Goal: Navigation & Orientation: Find specific page/section

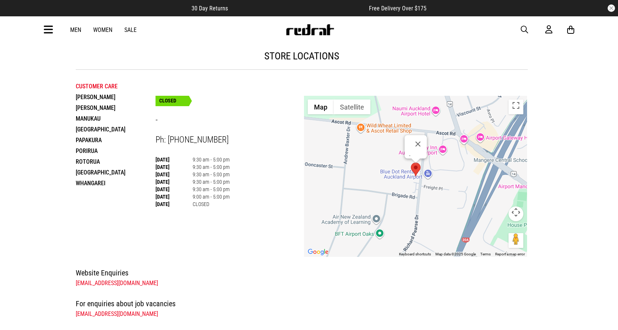
click at [99, 182] on li "Whangarei" at bounding box center [116, 183] width 80 height 11
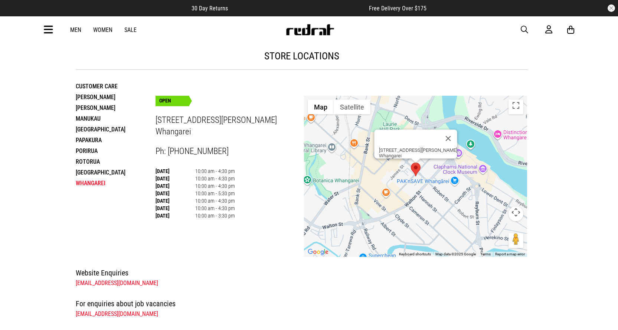
click at [93, 139] on li "Papakura" at bounding box center [116, 140] width 80 height 11
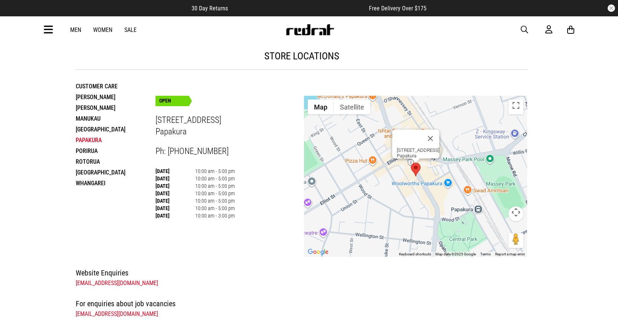
drag, startPoint x: 90, startPoint y: 96, endPoint x: 137, endPoint y: 128, distance: 56.7
click at [91, 96] on li "[PERSON_NAME]" at bounding box center [116, 97] width 80 height 11
